Goal: Task Accomplishment & Management: Use online tool/utility

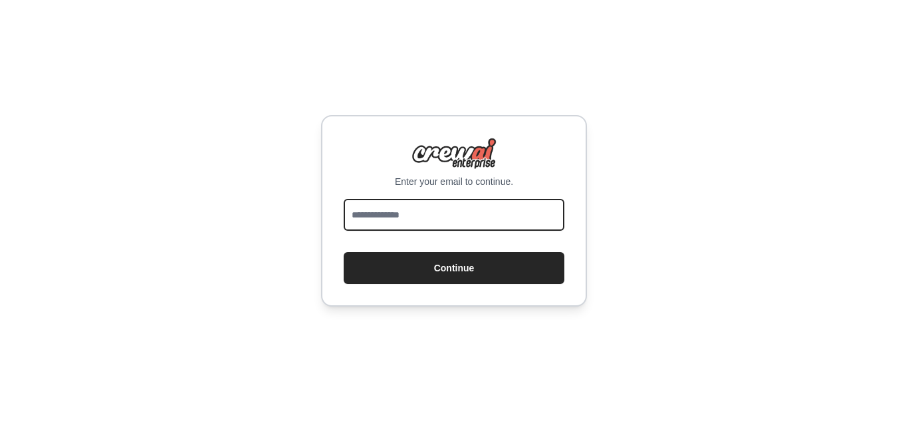
drag, startPoint x: 0, startPoint y: 0, endPoint x: 411, endPoint y: 208, distance: 460.6
click at [411, 208] on input "email" at bounding box center [454, 215] width 221 height 32
type input "**********"
click at [466, 215] on input "**********" at bounding box center [454, 215] width 221 height 32
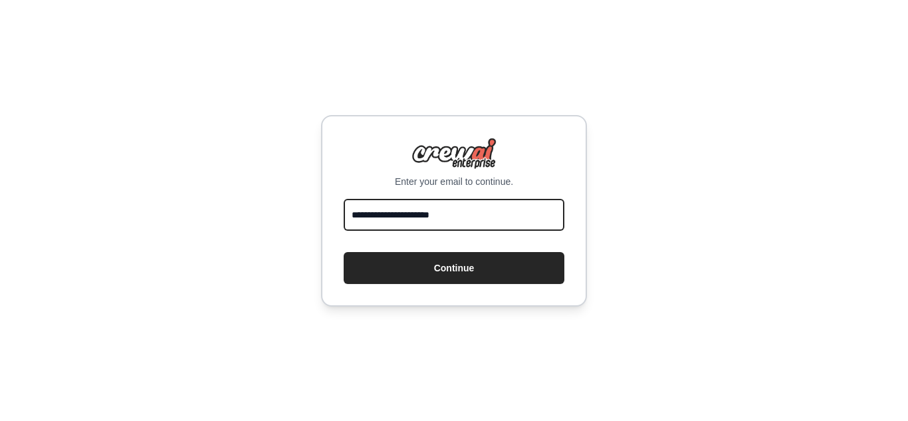
click at [466, 215] on input "**********" at bounding box center [454, 215] width 221 height 32
click at [459, 215] on input "email" at bounding box center [454, 215] width 221 height 32
type input "**********"
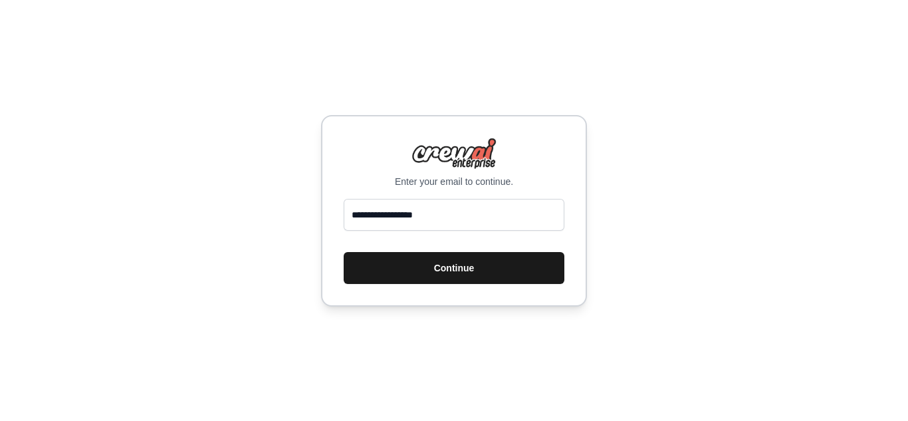
click at [434, 271] on button "Continue" at bounding box center [454, 268] width 221 height 32
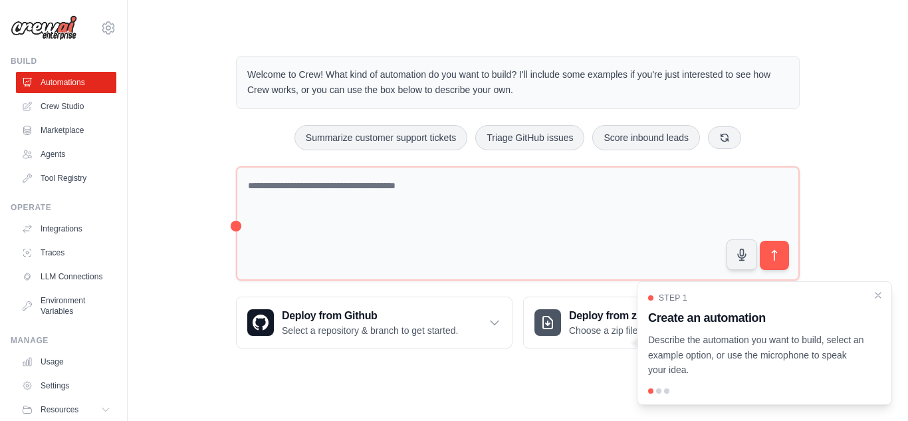
click at [774, 338] on p "Describe the automation you want to build, select an example option, or use the…" at bounding box center [756, 354] width 217 height 45
click at [875, 294] on icon "Close walkthrough" at bounding box center [878, 295] width 12 height 12
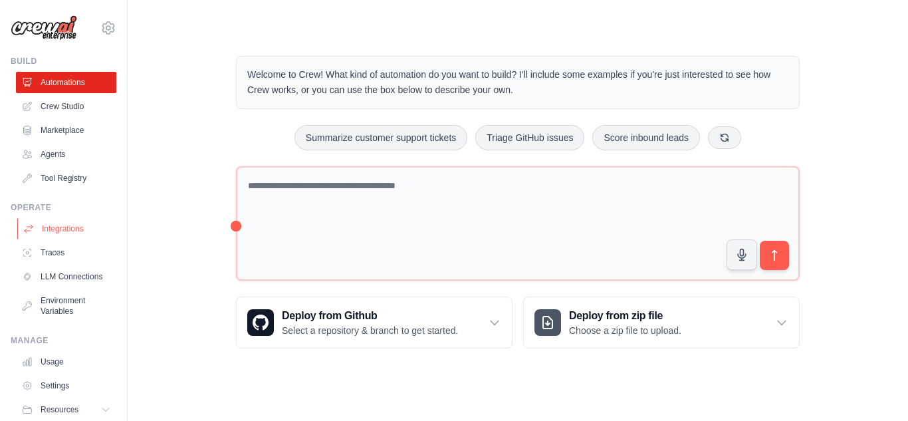
click at [61, 231] on link "Integrations" at bounding box center [67, 228] width 100 height 21
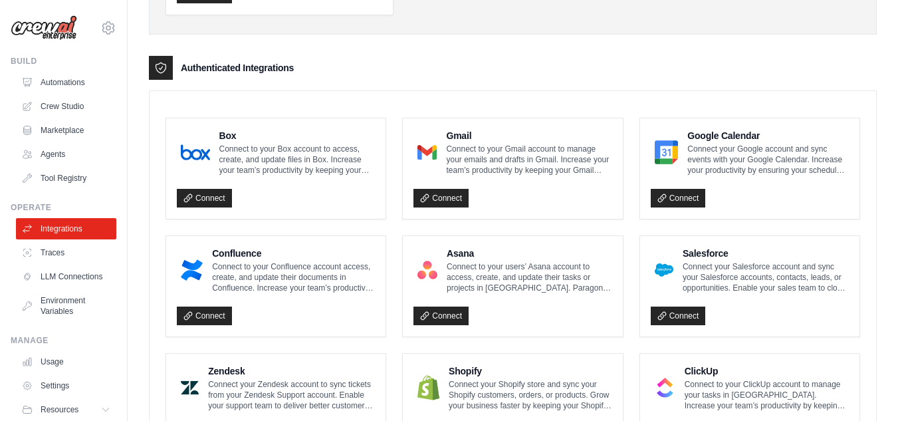
scroll to position [399, 0]
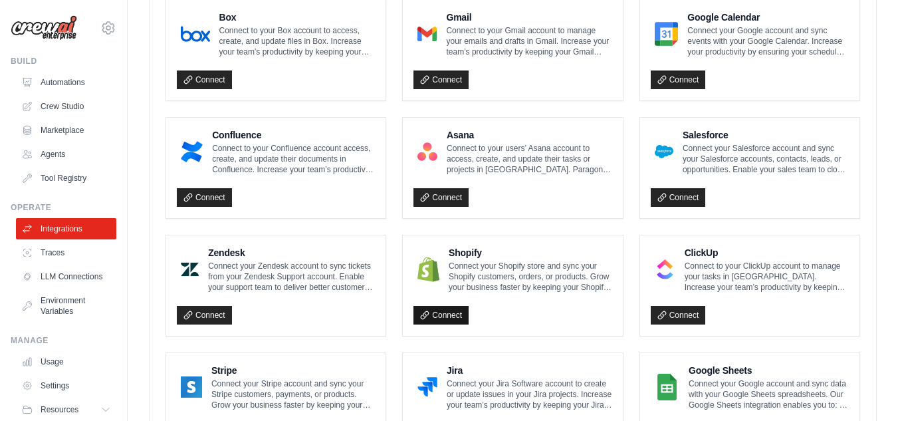
click at [447, 315] on link "Connect" at bounding box center [441, 315] width 55 height 19
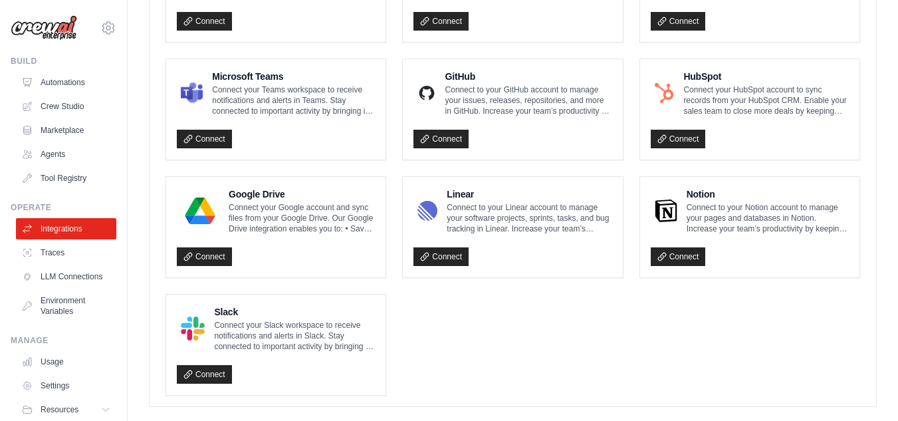
scroll to position [831, 0]
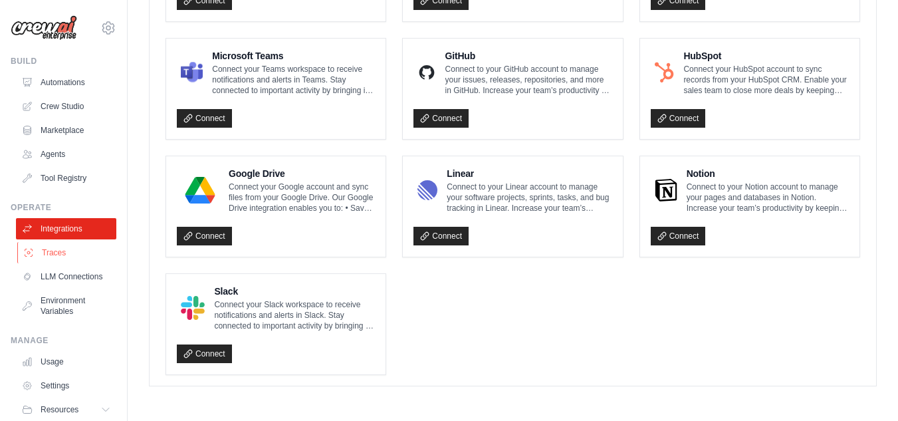
click at [63, 255] on link "Traces" at bounding box center [67, 252] width 100 height 21
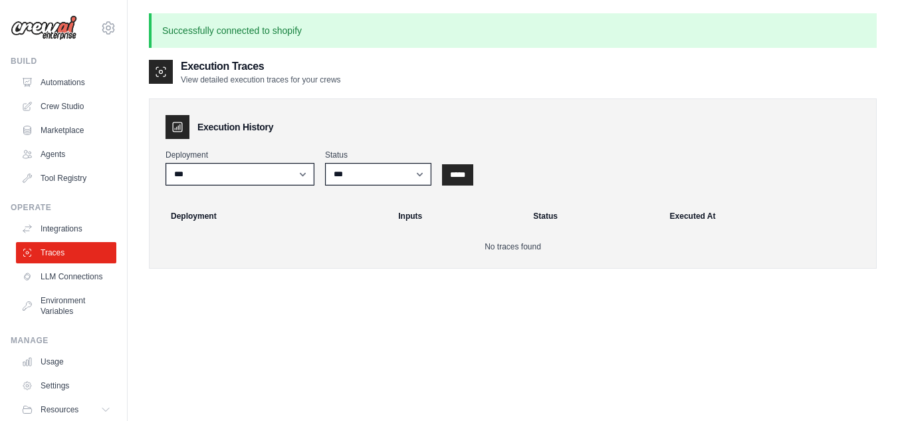
click at [64, 150] on link "Agents" at bounding box center [66, 154] width 100 height 21
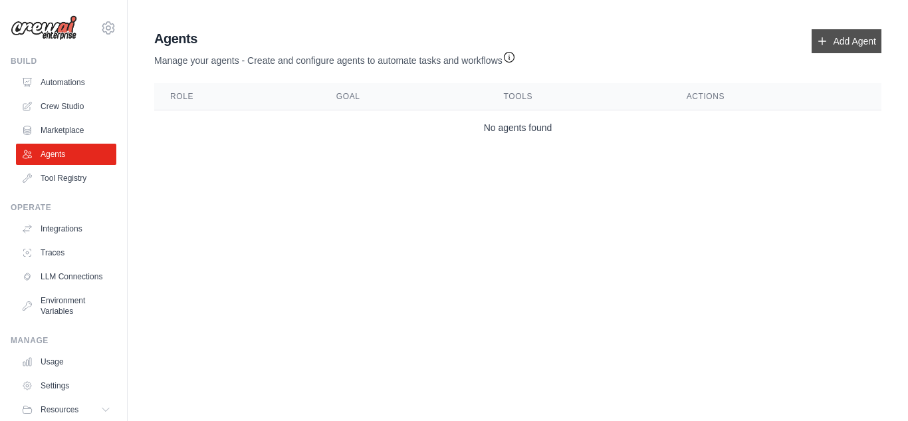
click at [842, 41] on link "Add Agent" at bounding box center [847, 41] width 70 height 24
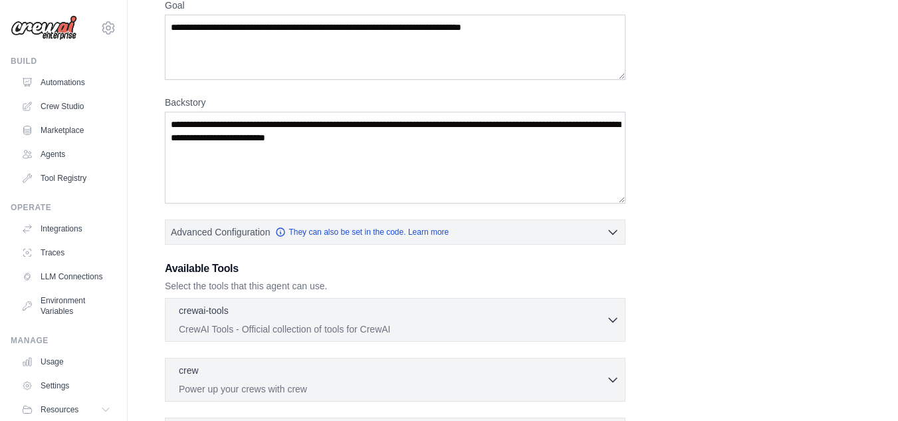
scroll to position [266, 0]
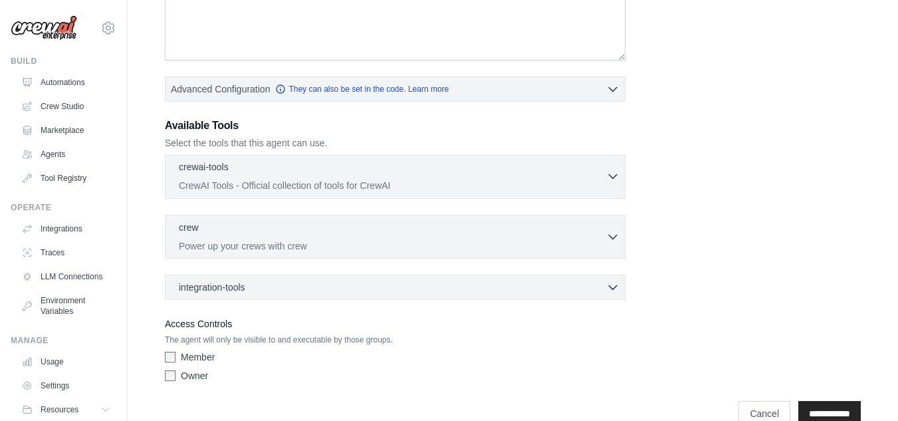
click at [394, 176] on div "crewai-tools 0 selected CrewAI Tools - Official collection of tools for CrewAI" at bounding box center [393, 176] width 428 height 32
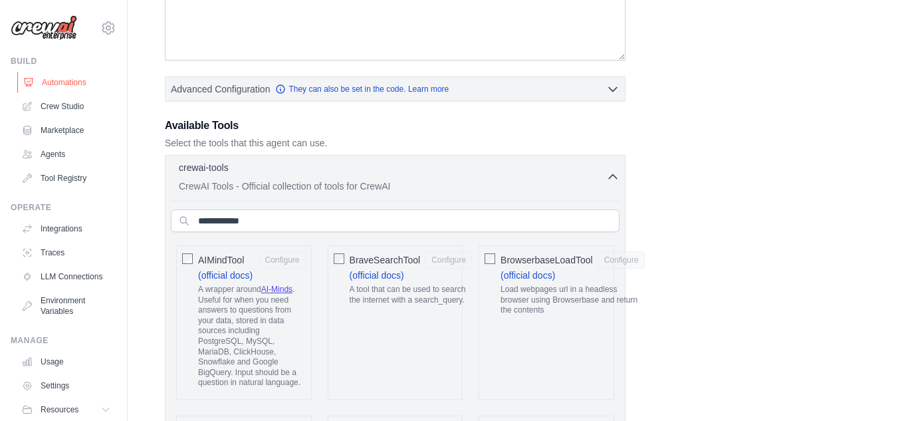
click at [74, 84] on link "Automations" at bounding box center [67, 82] width 100 height 21
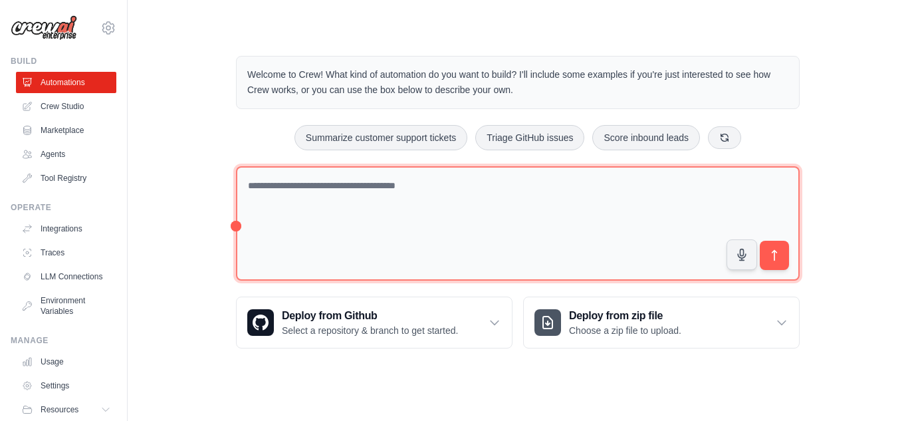
click at [402, 207] on textarea at bounding box center [518, 223] width 564 height 115
type textarea "**********"
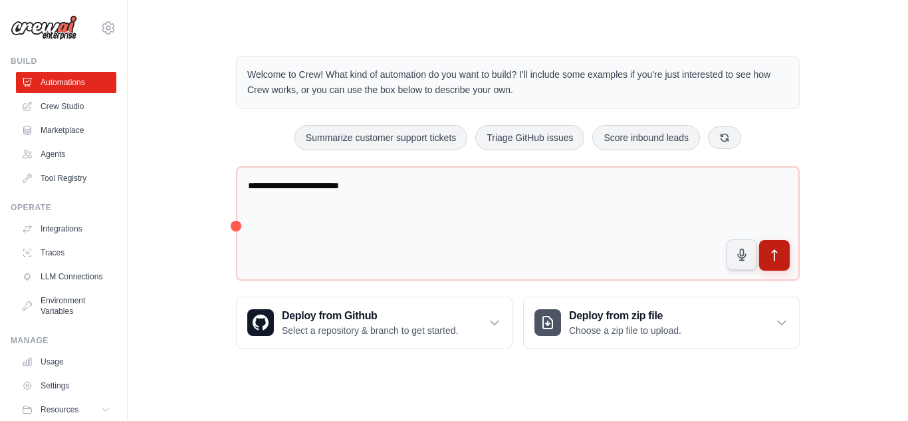
click at [787, 252] on button "submit" at bounding box center [774, 255] width 31 height 31
click at [72, 225] on link "Integrations" at bounding box center [67, 228] width 100 height 21
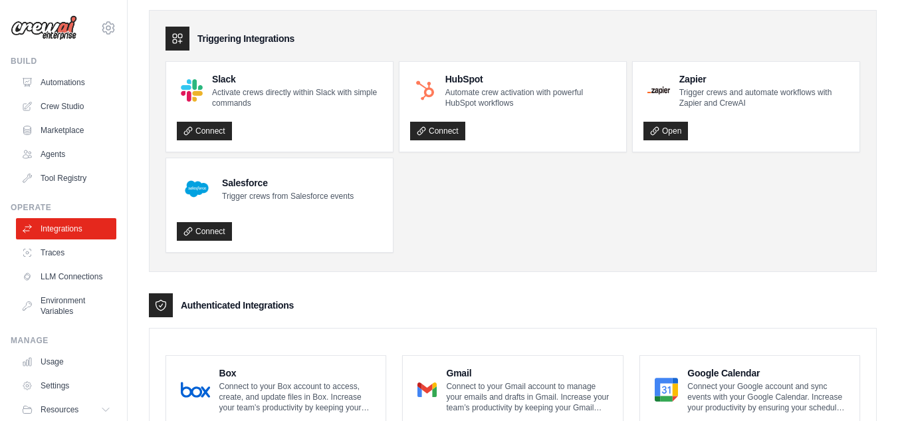
scroll to position [66, 0]
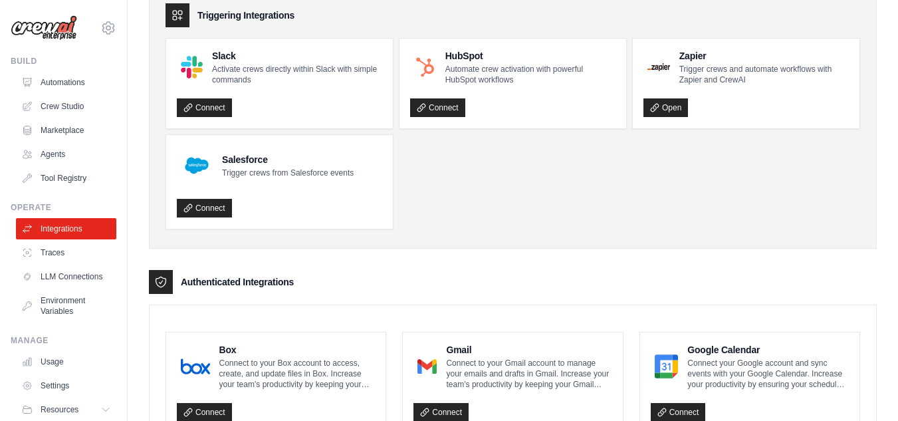
click at [270, 283] on h3 "Authenticated Integrations" at bounding box center [237, 281] width 113 height 13
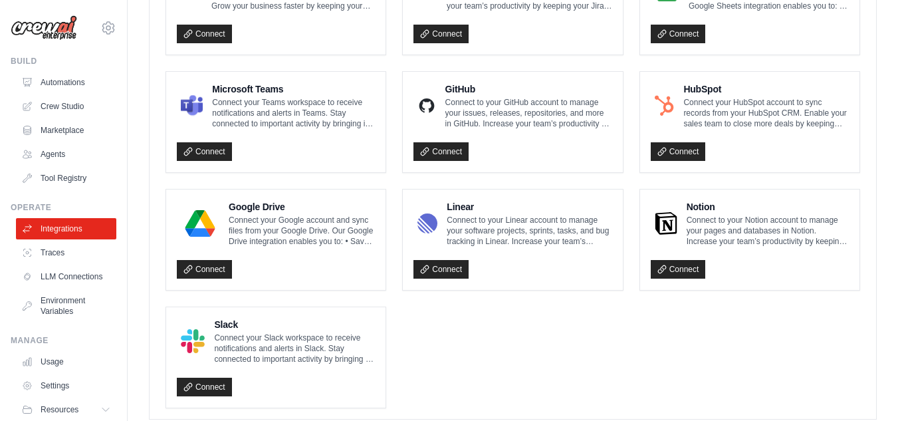
scroll to position [831, 0]
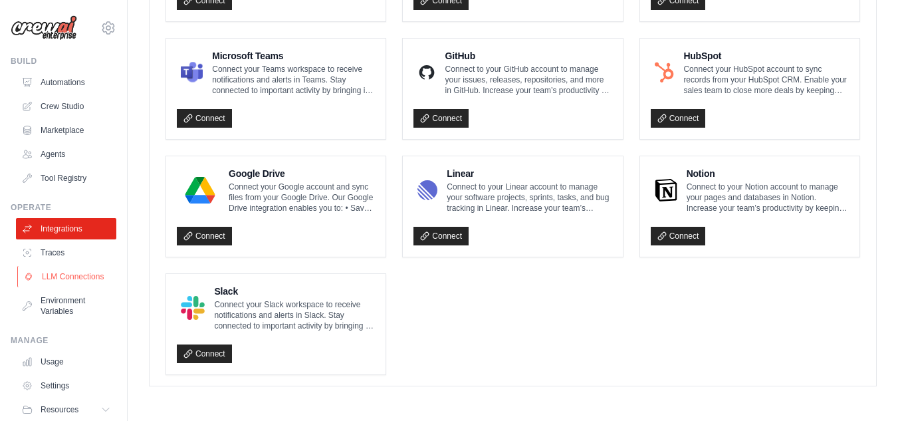
click at [59, 285] on link "LLM Connections" at bounding box center [67, 276] width 100 height 21
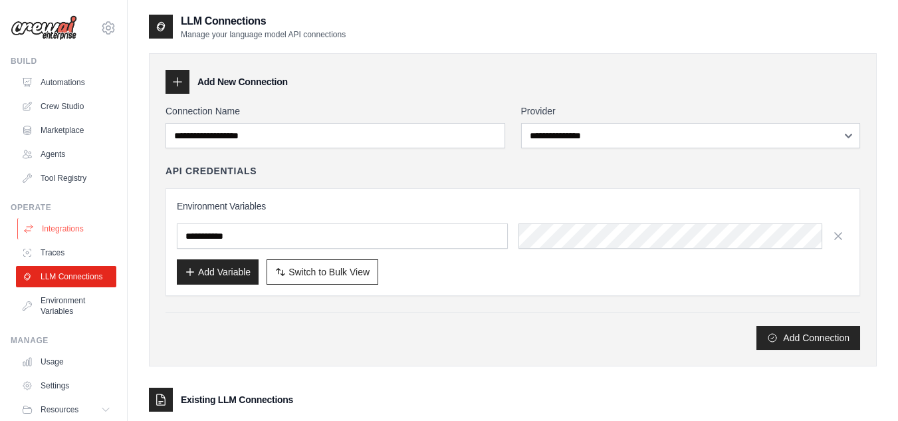
click at [58, 225] on link "Integrations" at bounding box center [67, 228] width 100 height 21
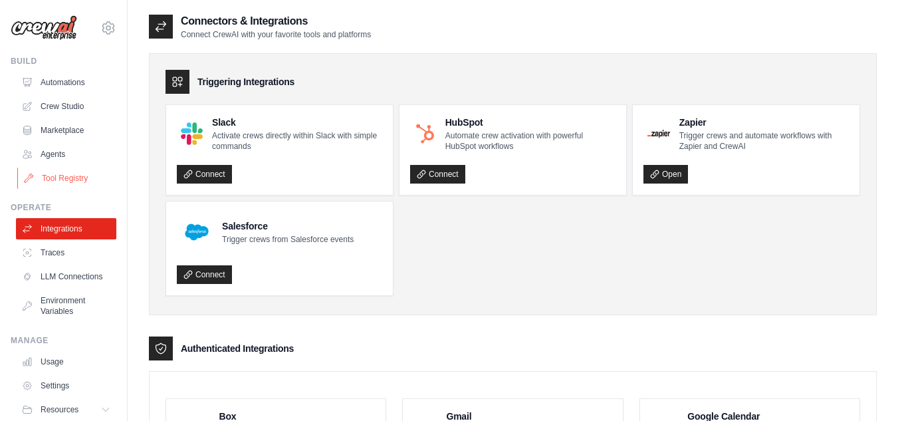
click at [69, 180] on link "Tool Registry" at bounding box center [67, 178] width 100 height 21
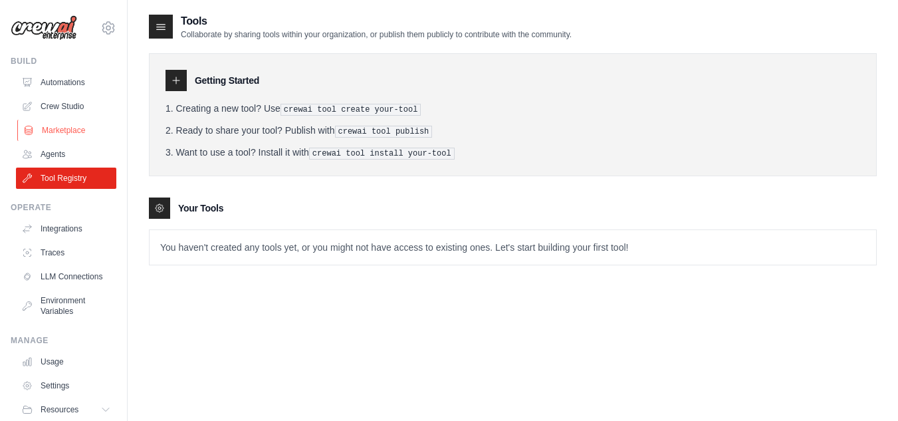
click at [69, 126] on link "Marketplace" at bounding box center [67, 130] width 100 height 21
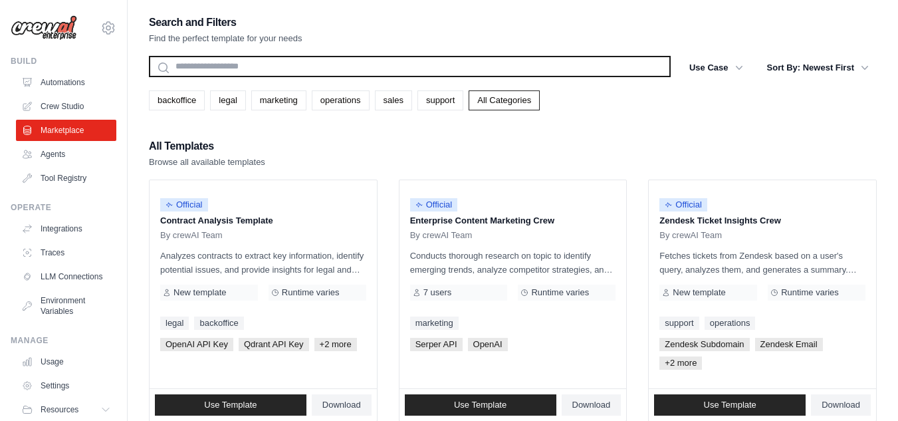
click at [318, 63] on input "text" at bounding box center [410, 66] width 522 height 21
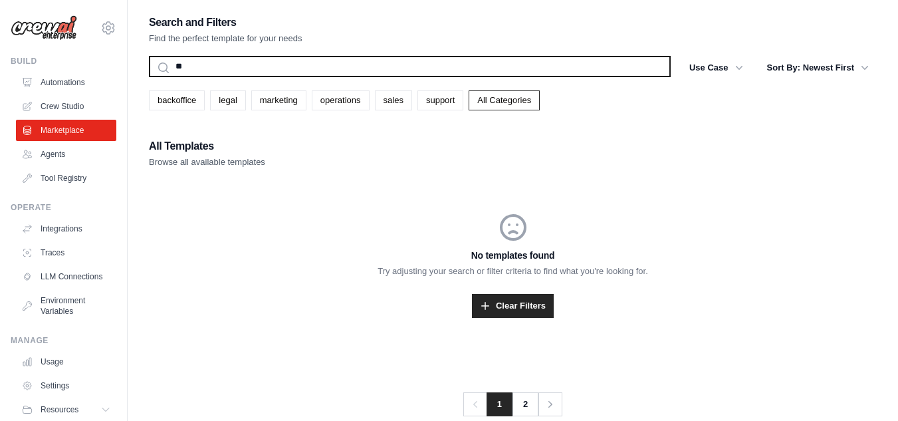
type input "*"
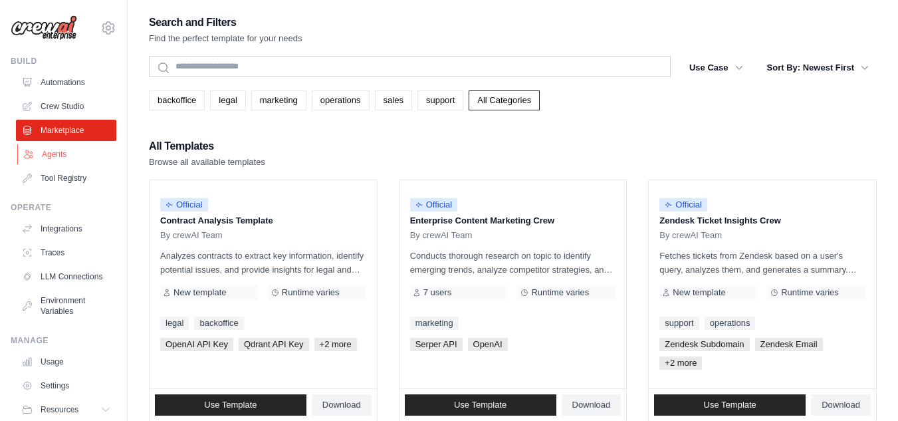
click at [59, 158] on link "Agents" at bounding box center [67, 154] width 100 height 21
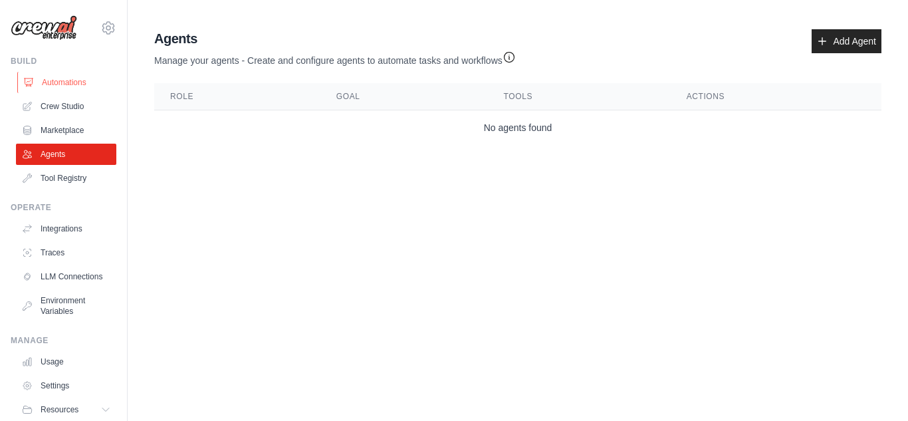
click at [60, 76] on link "Automations" at bounding box center [67, 82] width 100 height 21
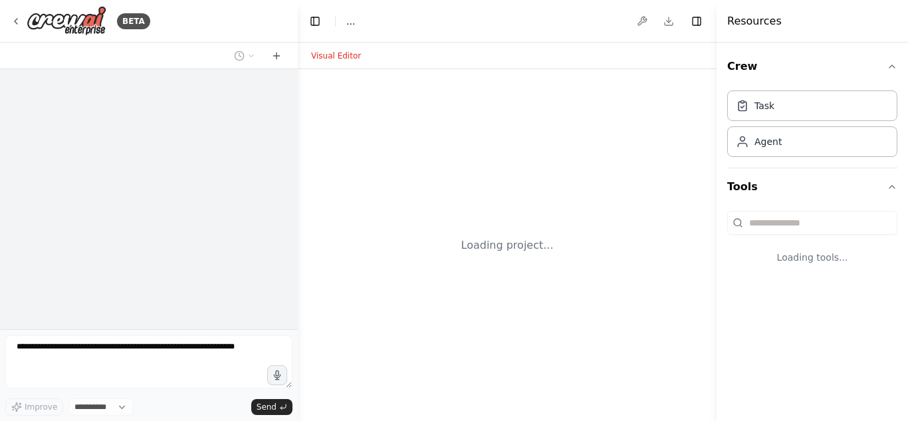
select select "****"
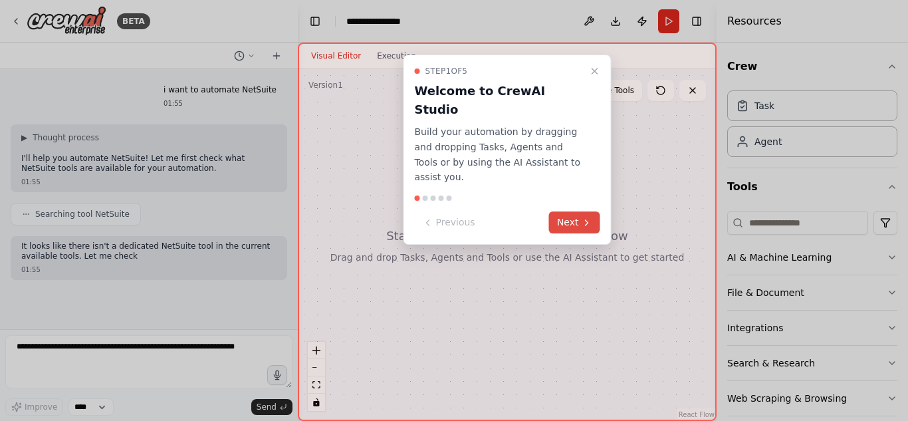
click at [582, 211] on button "Next" at bounding box center [574, 222] width 51 height 22
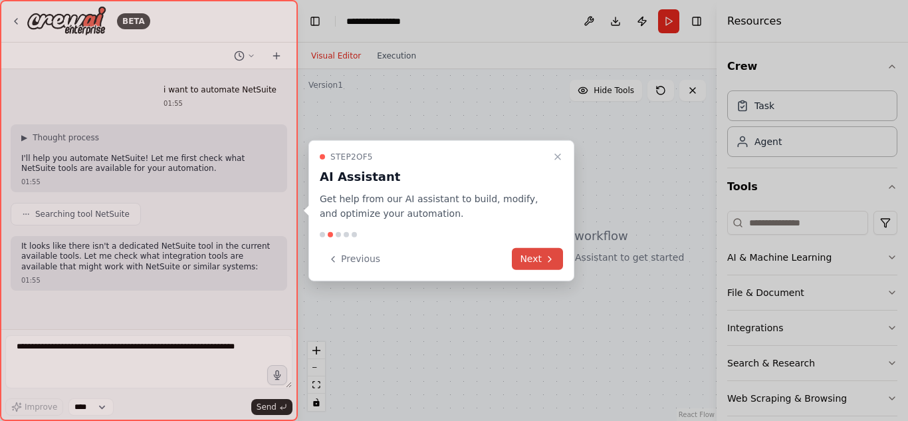
click at [546, 261] on icon at bounding box center [550, 258] width 11 height 11
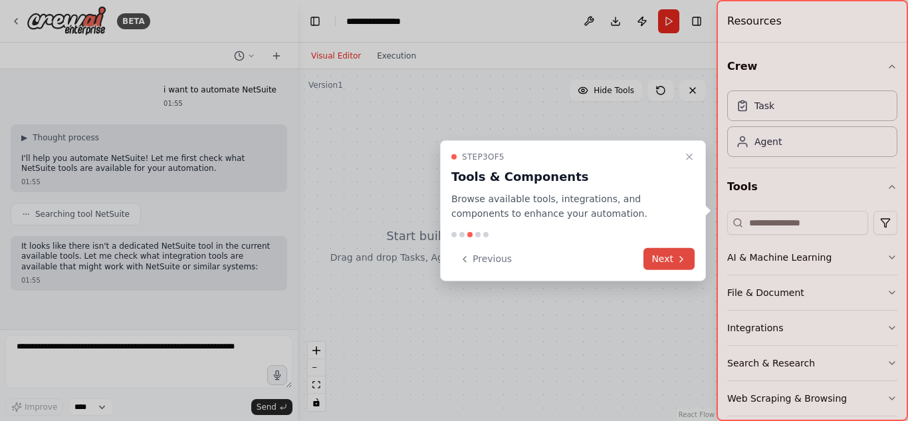
click at [665, 253] on button "Next" at bounding box center [669, 259] width 51 height 22
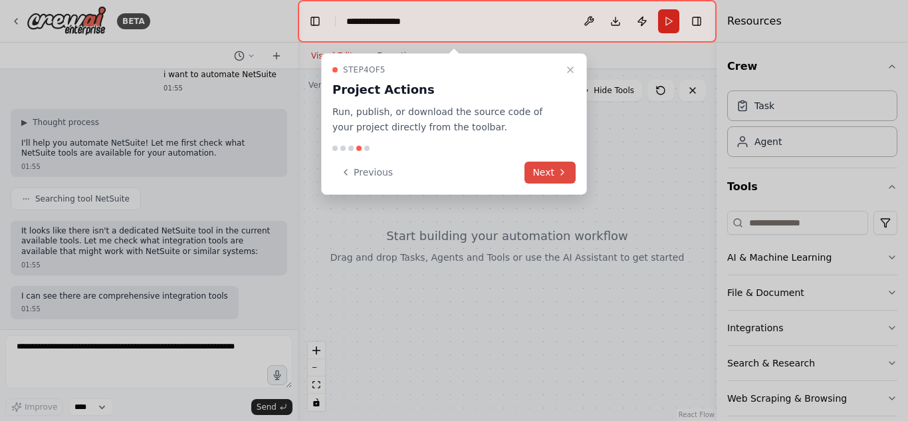
click at [551, 168] on button "Next" at bounding box center [550, 173] width 51 height 22
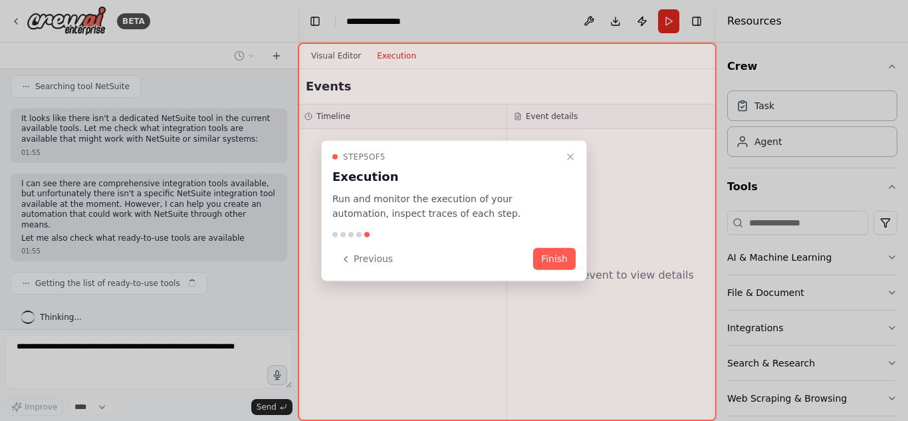
scroll to position [138, 0]
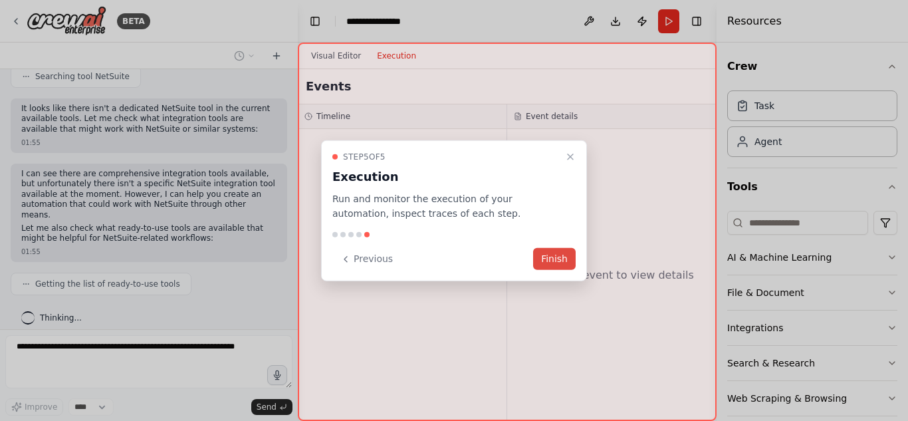
click at [558, 262] on button "Finish" at bounding box center [554, 259] width 43 height 22
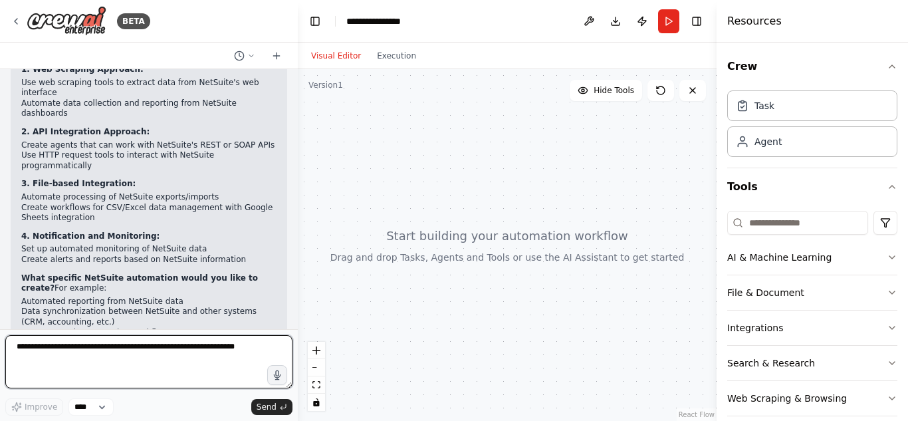
scroll to position [493, 0]
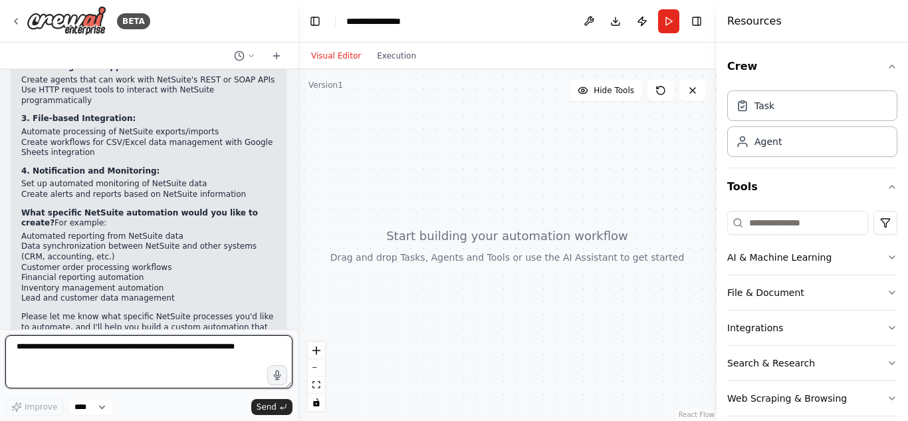
click at [201, 350] on textarea at bounding box center [148, 361] width 287 height 53
type textarea "*"
type textarea "**********"
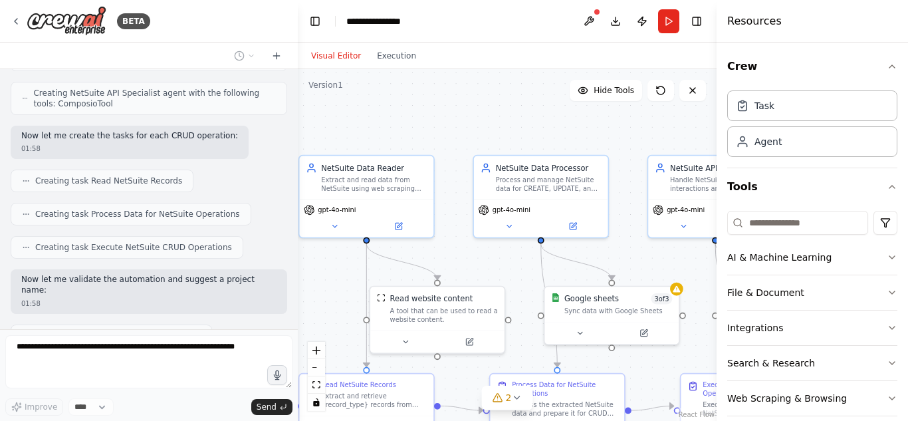
scroll to position [1335, 0]
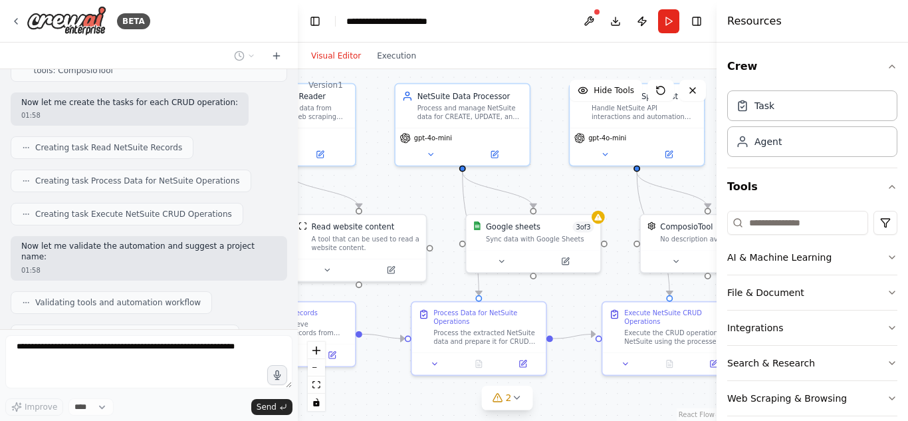
drag, startPoint x: 507, startPoint y: 143, endPoint x: 358, endPoint y: 62, distance: 169.6
click at [358, 62] on div "Visual Editor Execution Version 1 Hide Tools .deletable-edge-delete-btn { width…" at bounding box center [507, 232] width 419 height 378
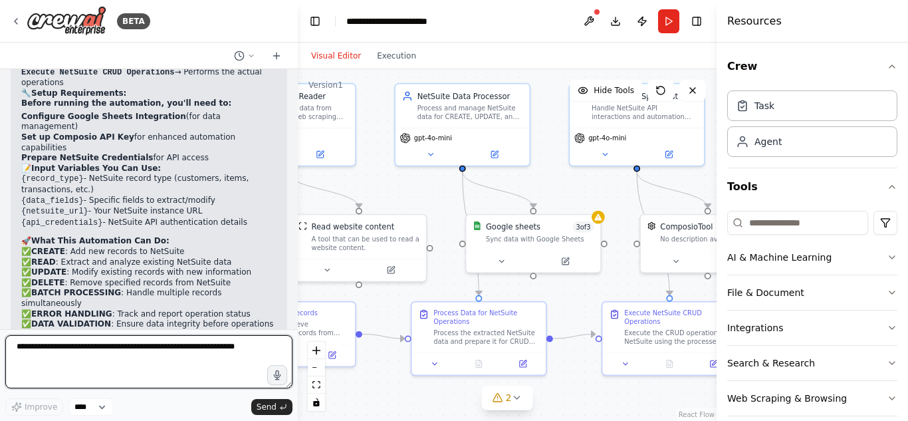
scroll to position [1927, 0]
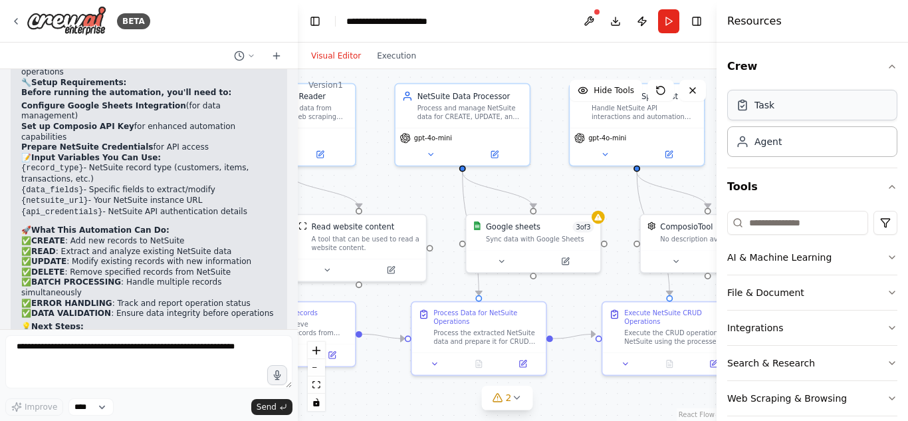
click at [758, 104] on div "Task" at bounding box center [765, 104] width 20 height 13
click at [441, 115] on div "Process and manage NetSuite data for CREATE, UPDATE, and DELETE operations by p…" at bounding box center [471, 110] width 106 height 17
click at [281, 374] on icon "button" at bounding box center [277, 375] width 11 height 11
click at [275, 375] on circle "button" at bounding box center [277, 374] width 9 height 9
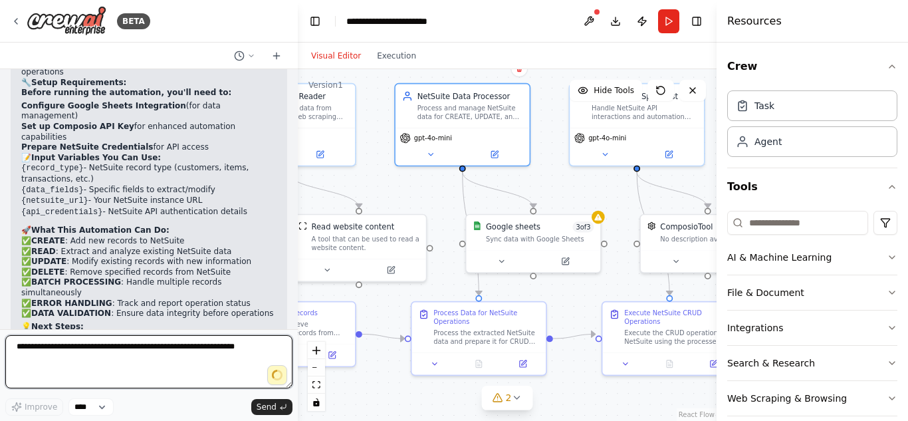
type textarea "**********"
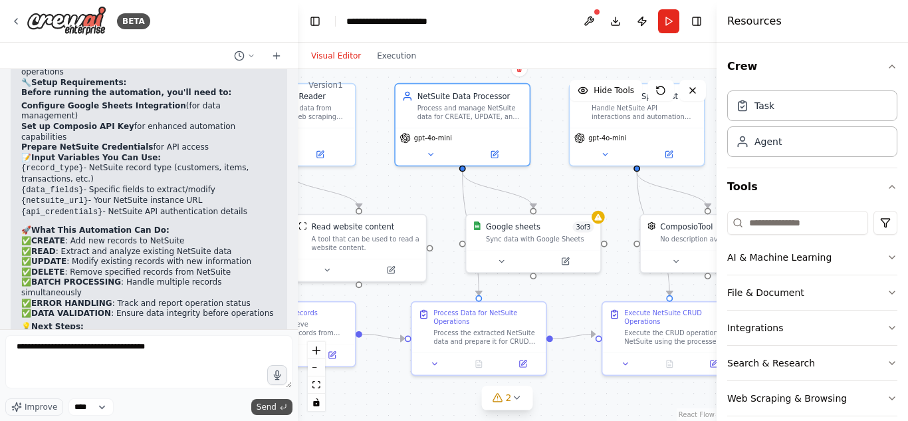
click at [276, 408] on span "Send" at bounding box center [267, 407] width 20 height 11
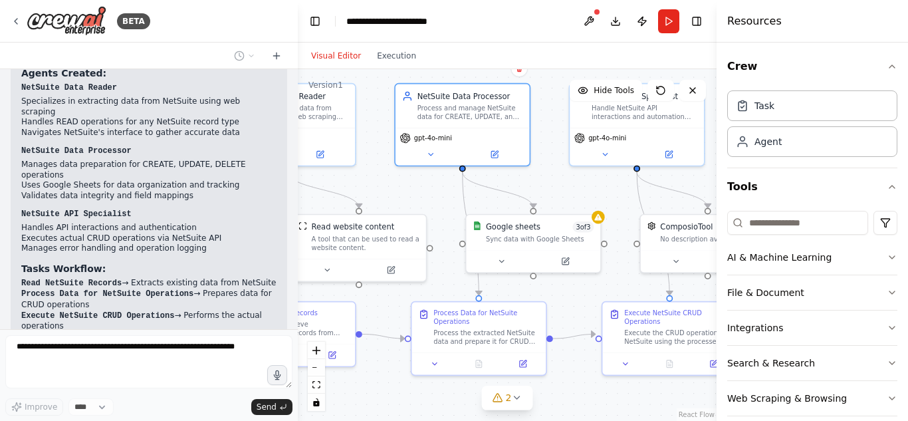
scroll to position [1606, 0]
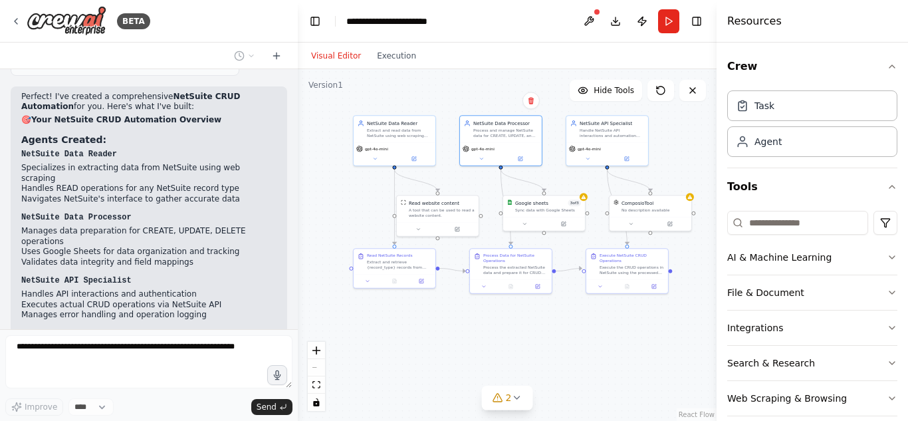
drag, startPoint x: 527, startPoint y: 362, endPoint x: 594, endPoint y: 334, distance: 72.7
click at [593, 336] on div ".deletable-edge-delete-btn { width: 20px; height: 20px; border: 0px solid #ffff…" at bounding box center [507, 245] width 419 height 352
click at [511, 396] on icon at bounding box center [516, 397] width 11 height 11
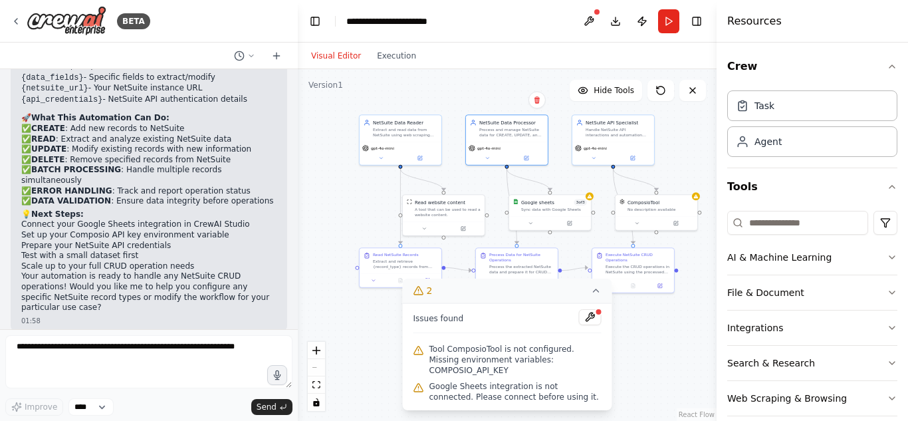
click at [532, 370] on span "Tool ComposioTool is not configured. Missing environment variables: COMPOSIO_AP…" at bounding box center [516, 360] width 172 height 32
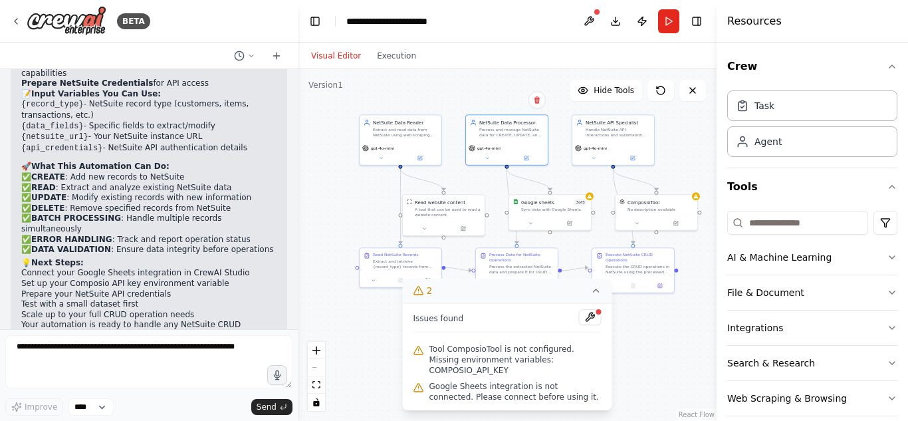
scroll to position [1915, 0]
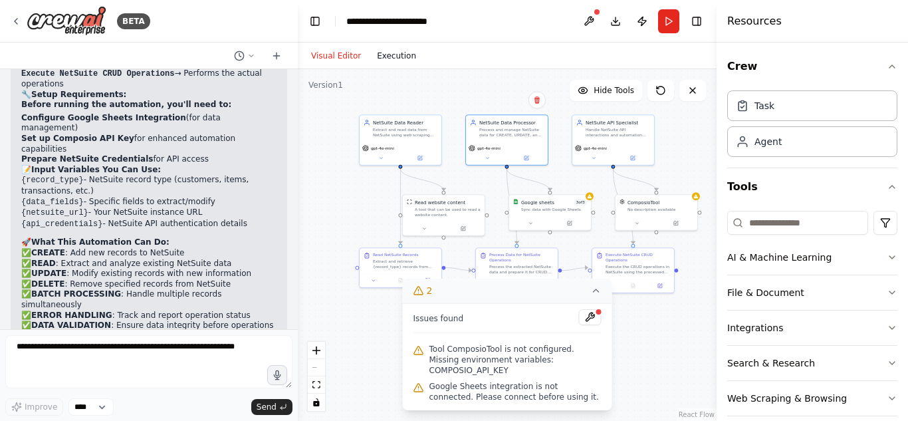
click at [399, 58] on button "Execution" at bounding box center [396, 56] width 55 height 16
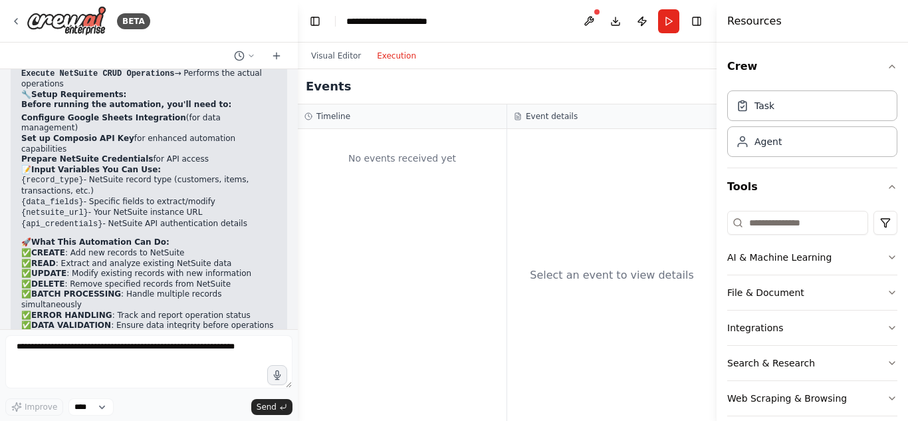
click at [539, 120] on h3 "Event details" at bounding box center [552, 116] width 52 height 11
click at [625, 274] on div "Select an event to view details" at bounding box center [612, 275] width 164 height 16
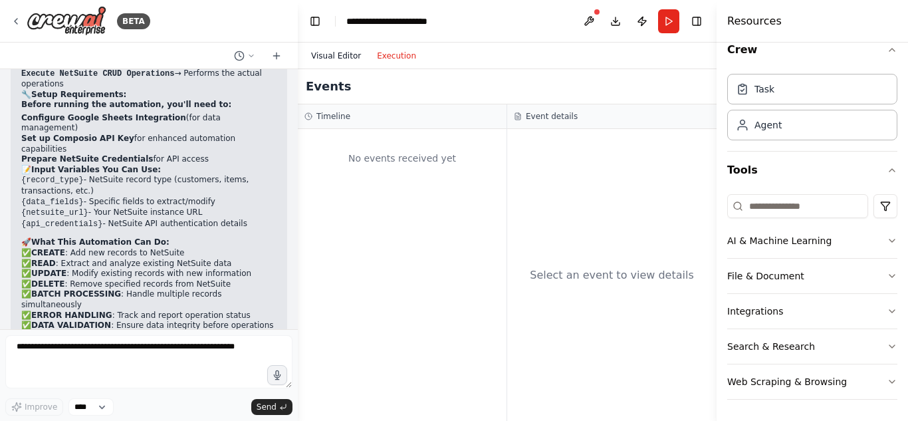
click at [336, 57] on button "Visual Editor" at bounding box center [336, 56] width 66 height 16
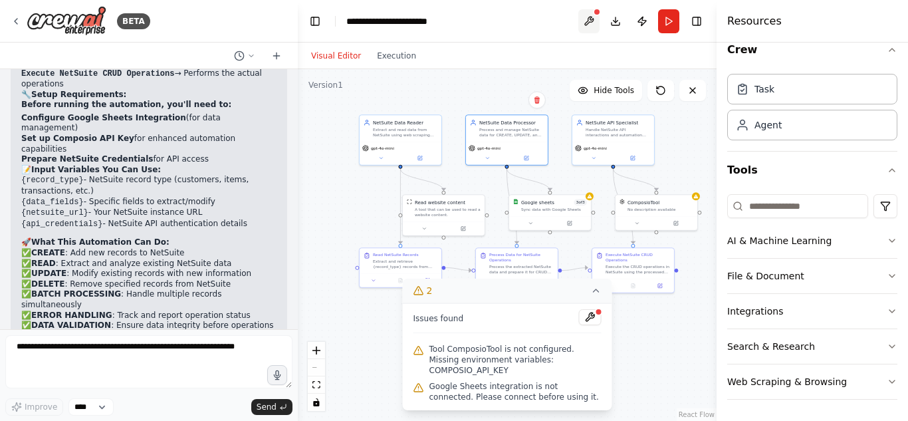
click at [587, 19] on button at bounding box center [588, 21] width 21 height 24
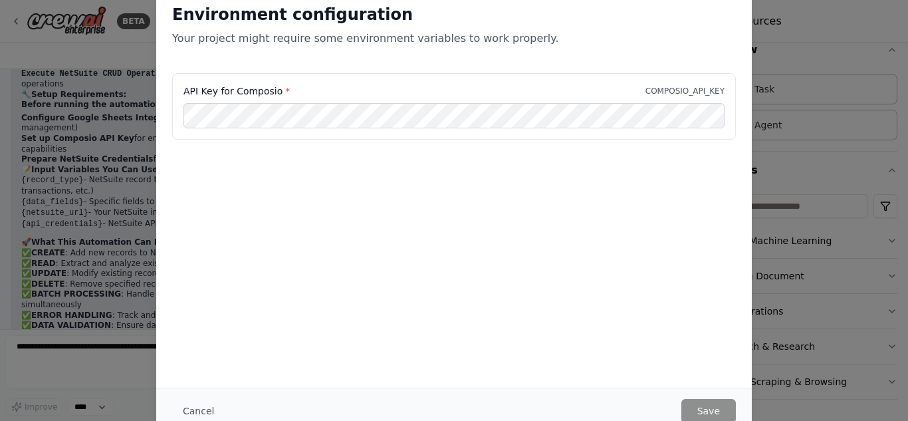
click at [122, 192] on div "Environment configuration Your project might require some environment variables…" at bounding box center [454, 210] width 908 height 421
click at [861, 126] on div "Environment configuration Your project might require some environment variables…" at bounding box center [454, 210] width 908 height 421
click at [193, 408] on button "Cancel" at bounding box center [198, 411] width 53 height 24
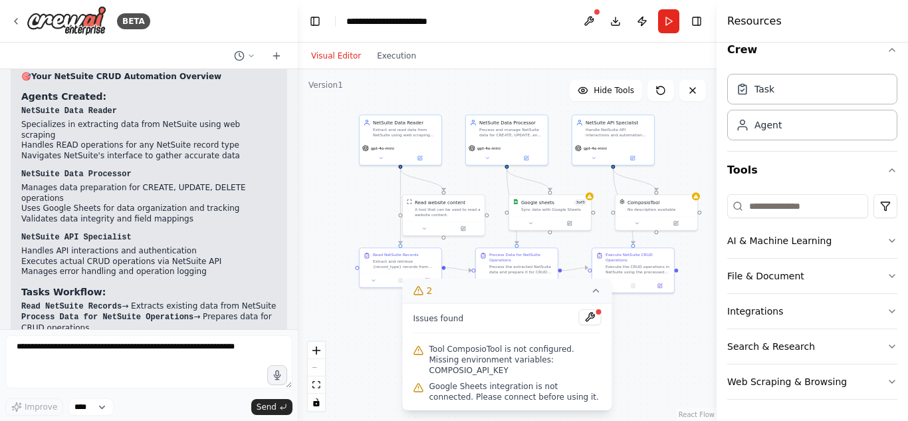
scroll to position [1649, 0]
click at [618, 24] on button "Download" at bounding box center [615, 21] width 21 height 24
click at [18, 20] on icon at bounding box center [16, 21] width 11 height 11
